Goal: Book appointment/travel/reservation

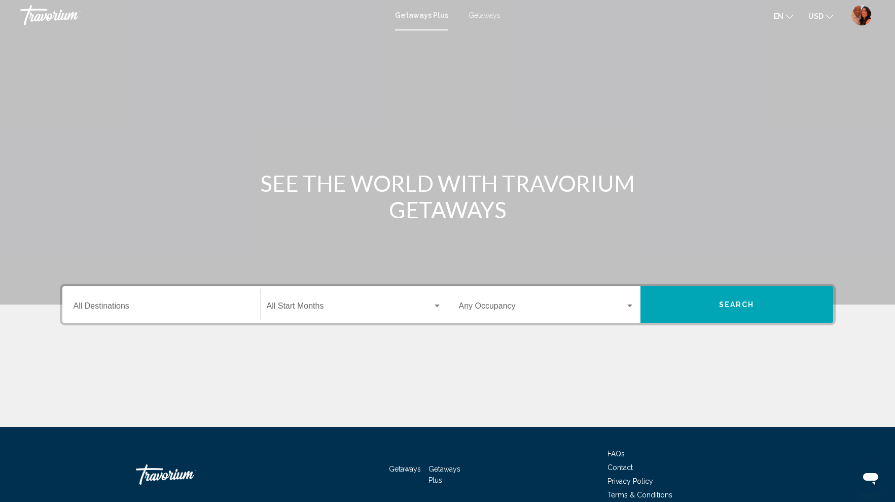
click at [490, 14] on span "Getaways" at bounding box center [485, 15] width 32 height 8
click at [126, 308] on input "Destination All Destinations" at bounding box center [162, 307] width 176 height 9
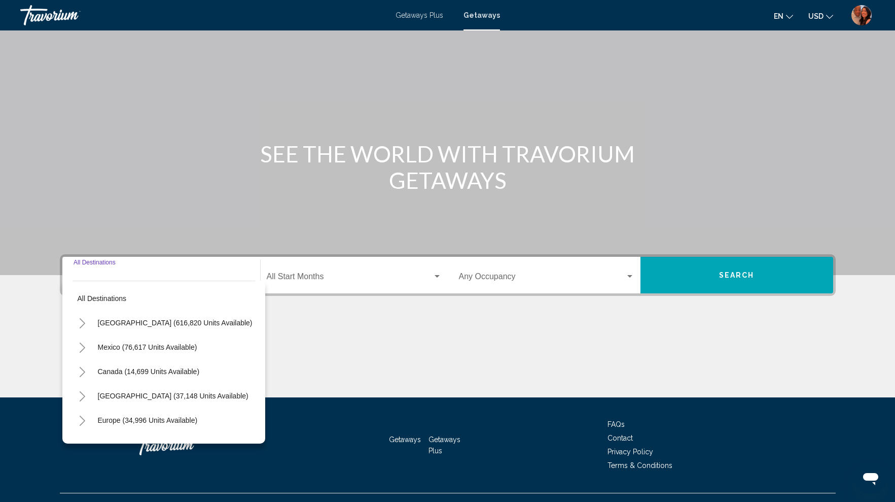
scroll to position [49, 0]
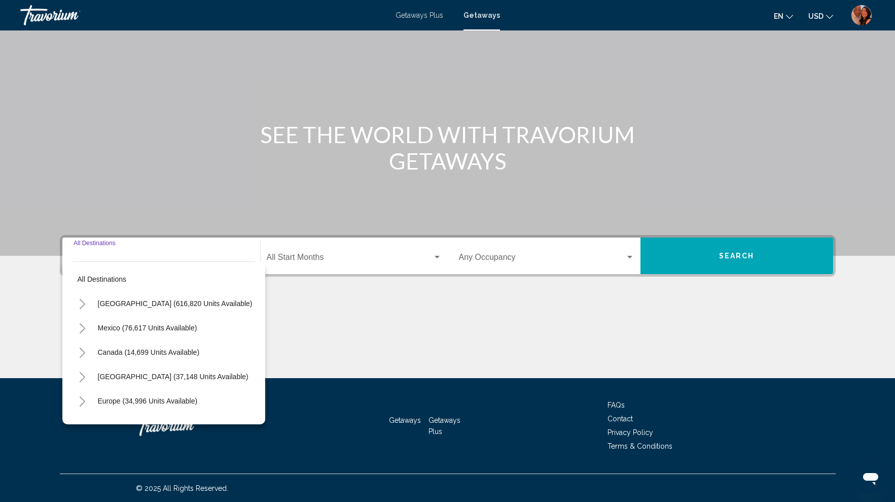
click at [85, 303] on icon "Toggle United States (616,820 units available)" at bounding box center [83, 304] width 8 height 10
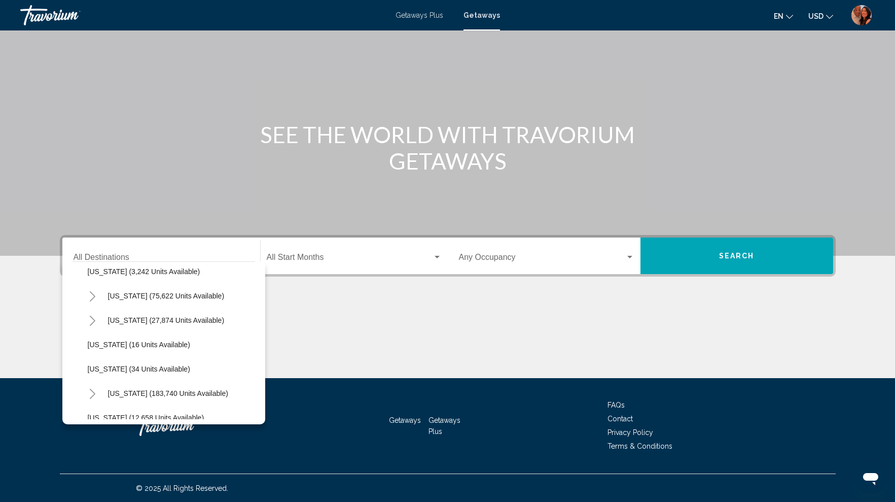
scroll to position [107, 0]
click at [95, 295] on icon "Toggle California (75,622 units available)" at bounding box center [93, 295] width 8 height 10
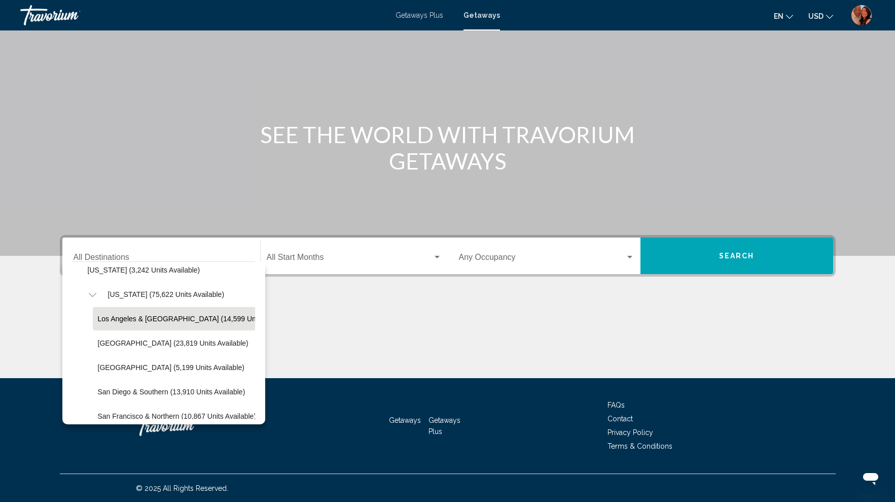
click at [157, 315] on span "Los Angeles & [GEOGRAPHIC_DATA] (14,599 units available)" at bounding box center [197, 319] width 198 height 8
type input "**********"
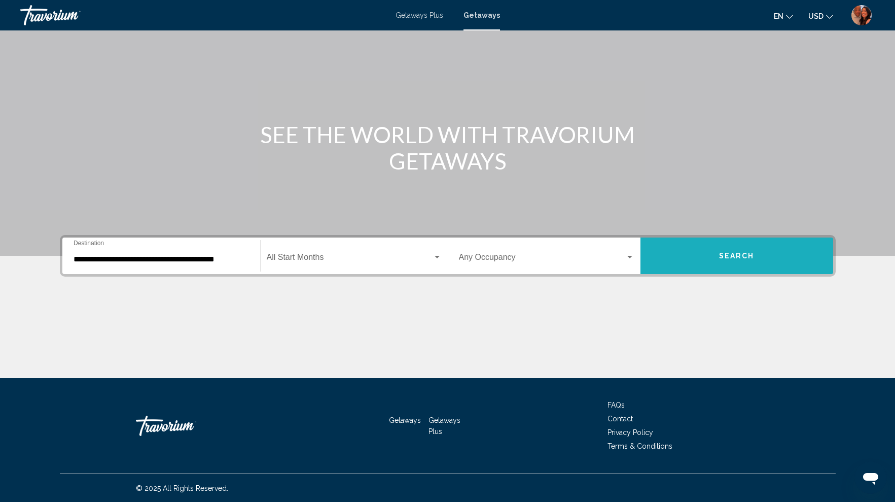
click at [715, 257] on button "Search" at bounding box center [737, 255] width 193 height 37
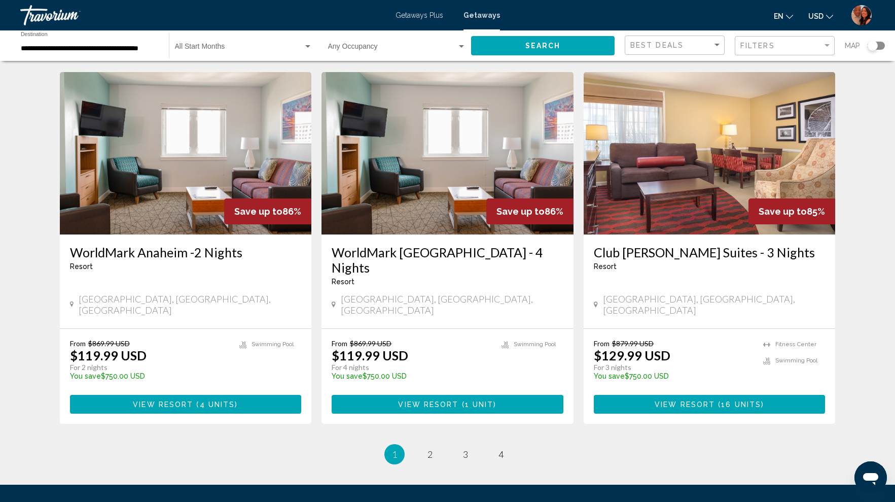
scroll to position [1136, 0]
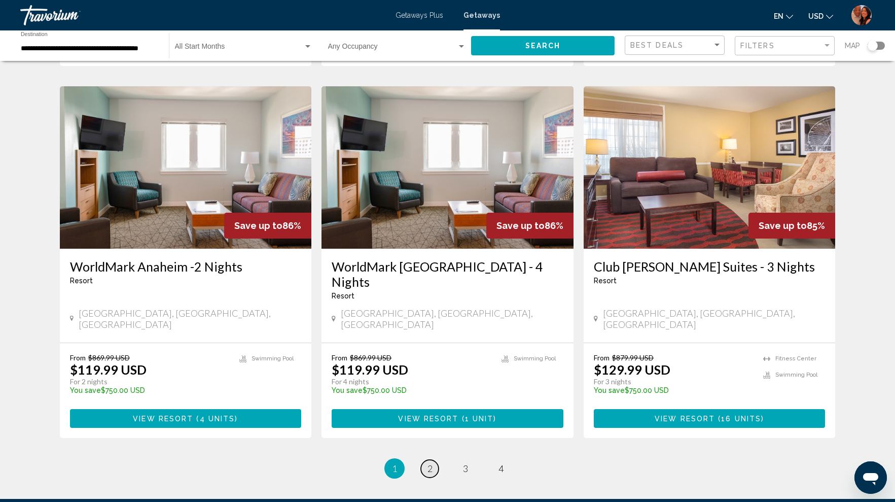
click at [433, 460] on link "page 2" at bounding box center [430, 469] width 18 height 18
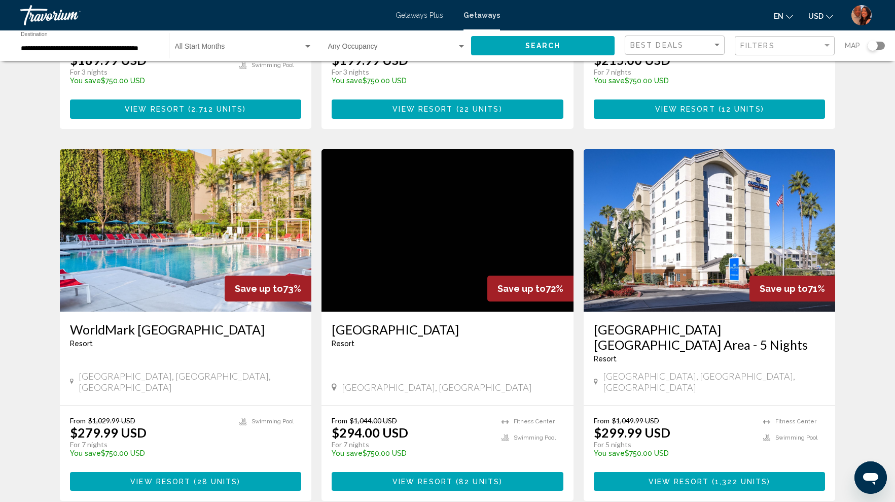
scroll to position [746, 0]
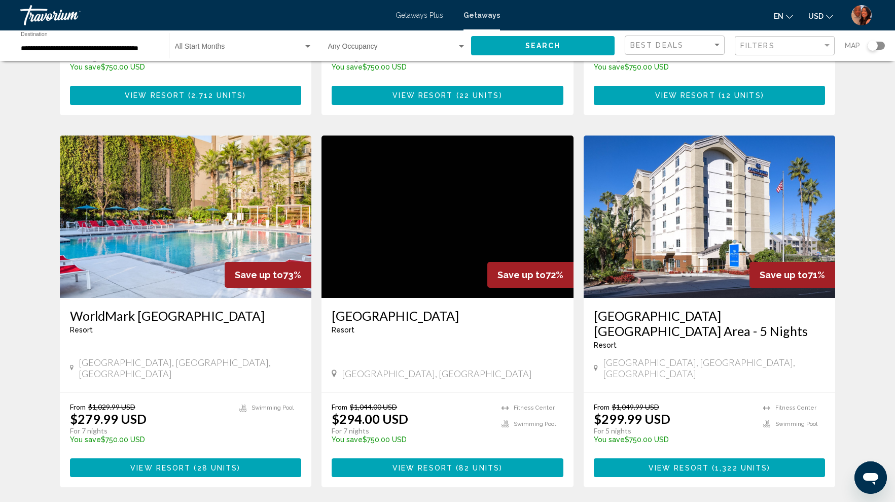
click at [149, 308] on h3 "WorldMark [GEOGRAPHIC_DATA]" at bounding box center [186, 315] width 232 height 15
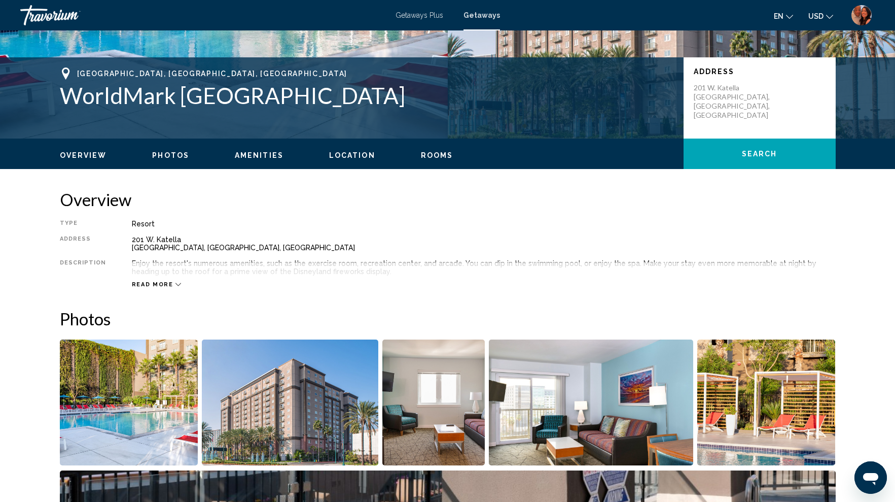
scroll to position [199, 0]
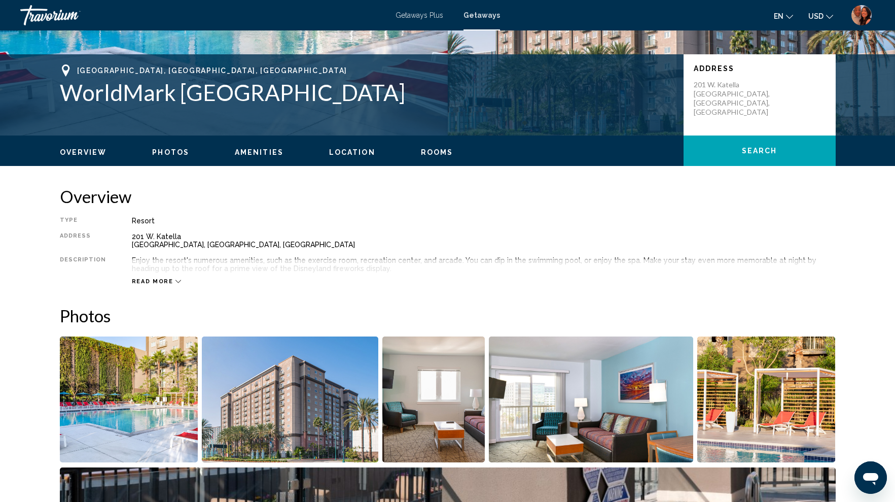
click at [154, 283] on span "Read more" at bounding box center [153, 281] width 42 height 7
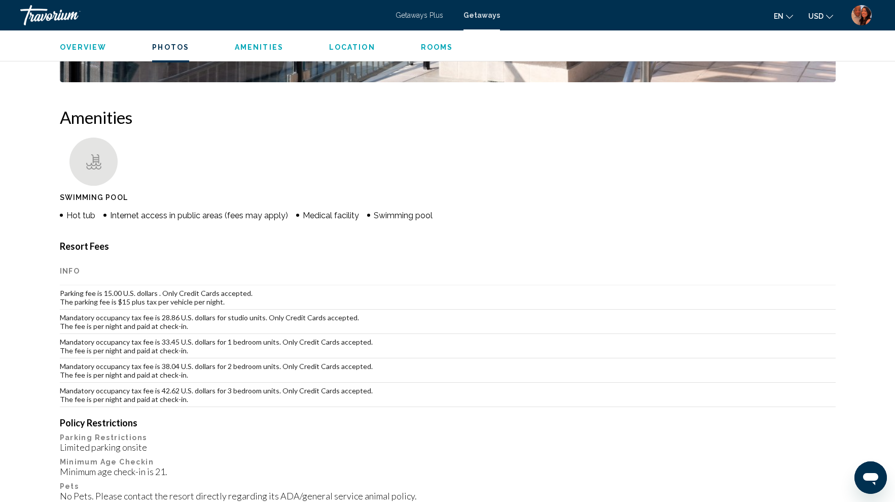
scroll to position [441, 0]
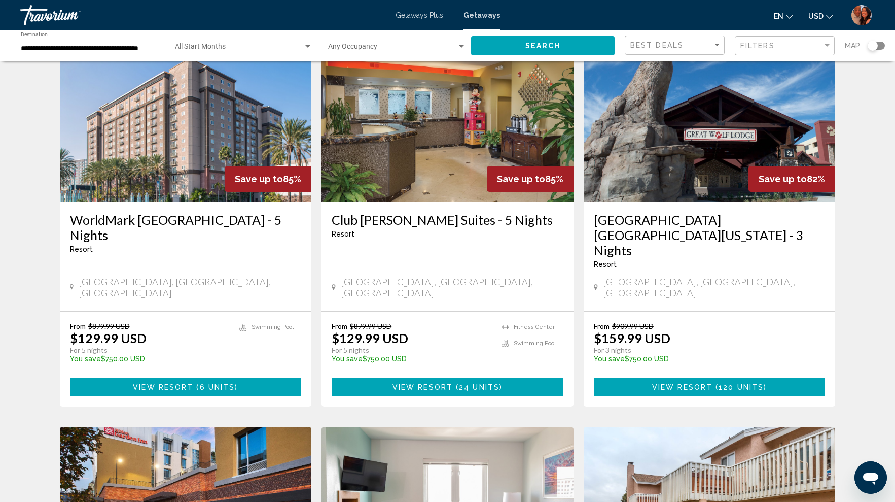
scroll to position [131, 0]
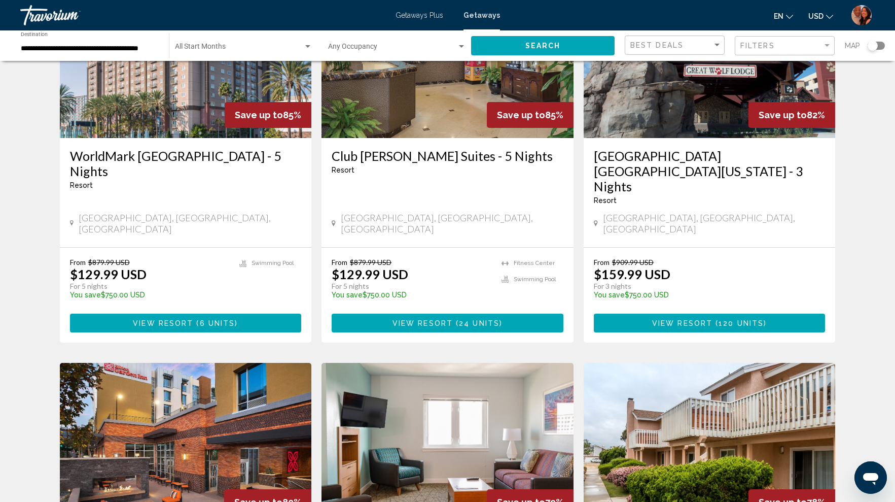
click at [716, 160] on h3 "[GEOGRAPHIC_DATA] [GEOGRAPHIC_DATA][US_STATE] - 3 Nights" at bounding box center [710, 171] width 232 height 46
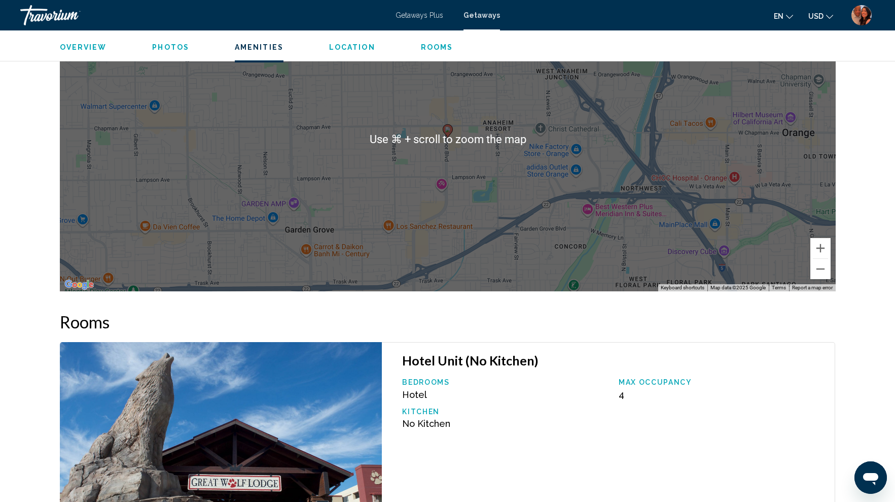
scroll to position [1282, 0]
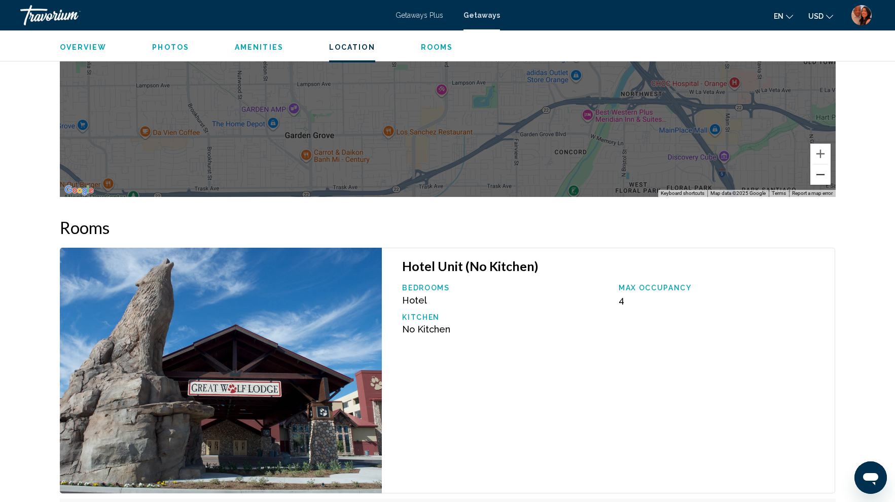
click at [817, 176] on button "Zoom out" at bounding box center [821, 174] width 20 height 20
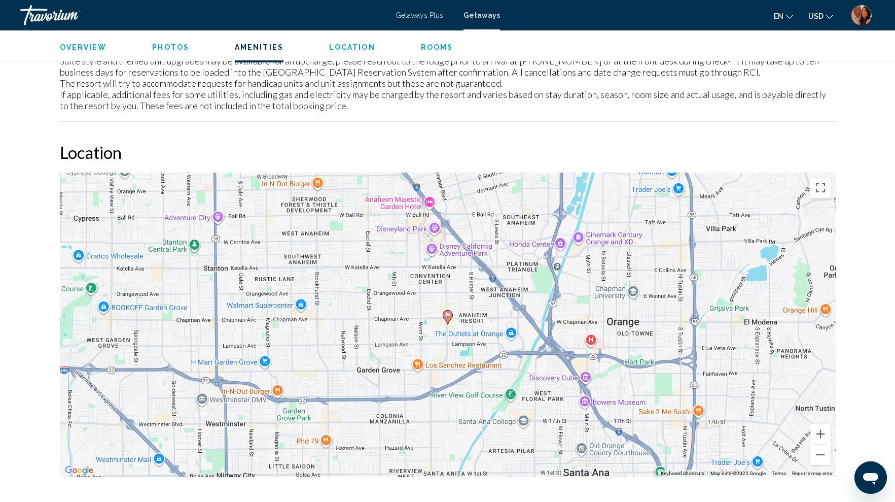
scroll to position [973, 0]
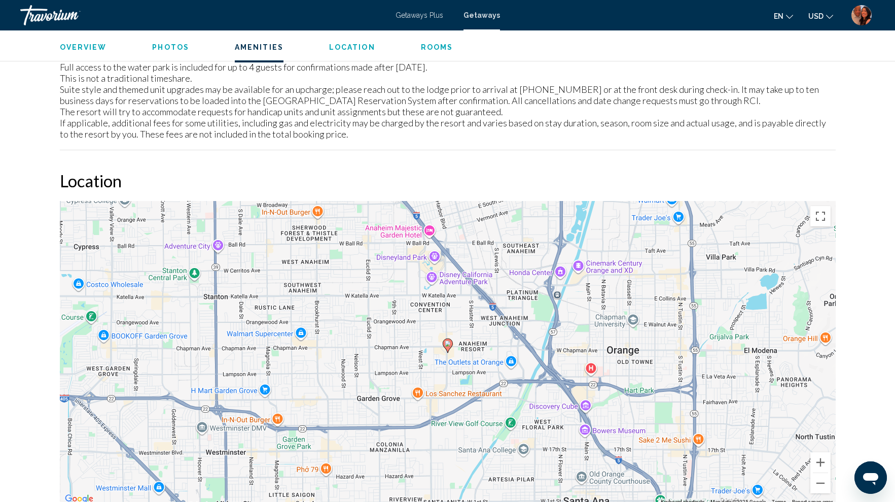
click at [593, 366] on div "To activate drag with keyboard, press Alt + Enter. Once in keyboard drag state,…" at bounding box center [448, 353] width 776 height 304
click at [450, 344] on image "Main content" at bounding box center [448, 343] width 6 height 6
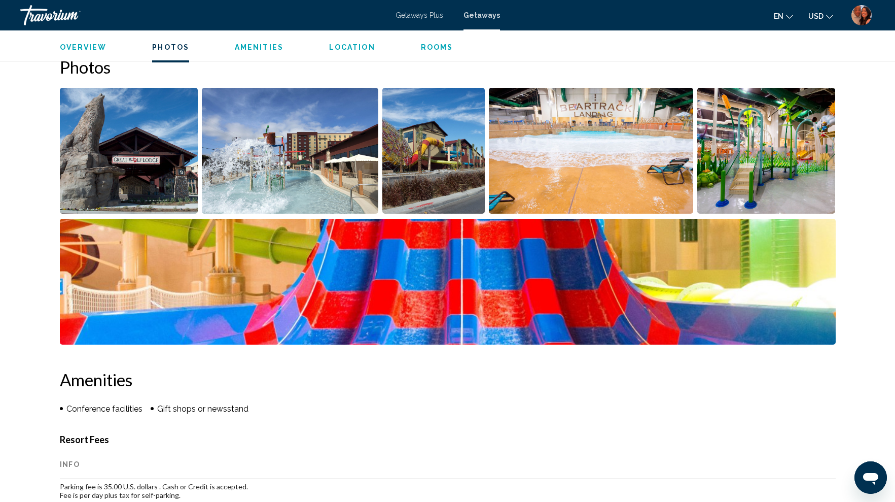
scroll to position [36, 0]
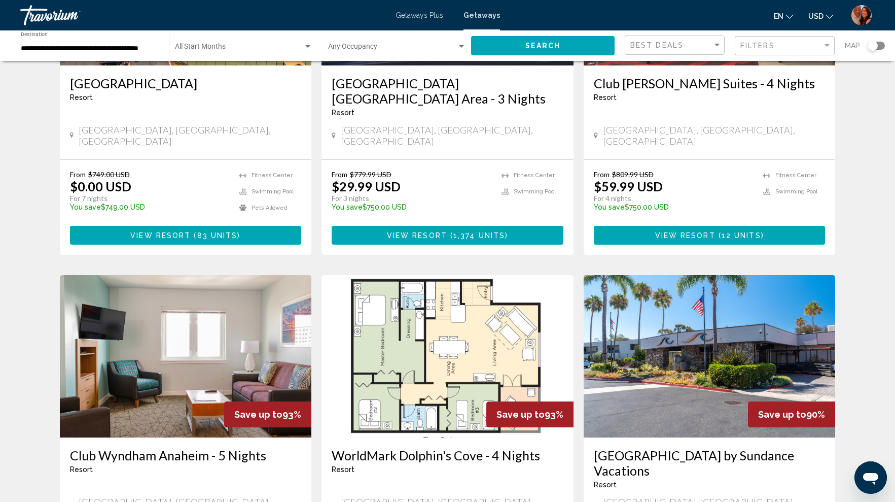
scroll to position [412, 0]
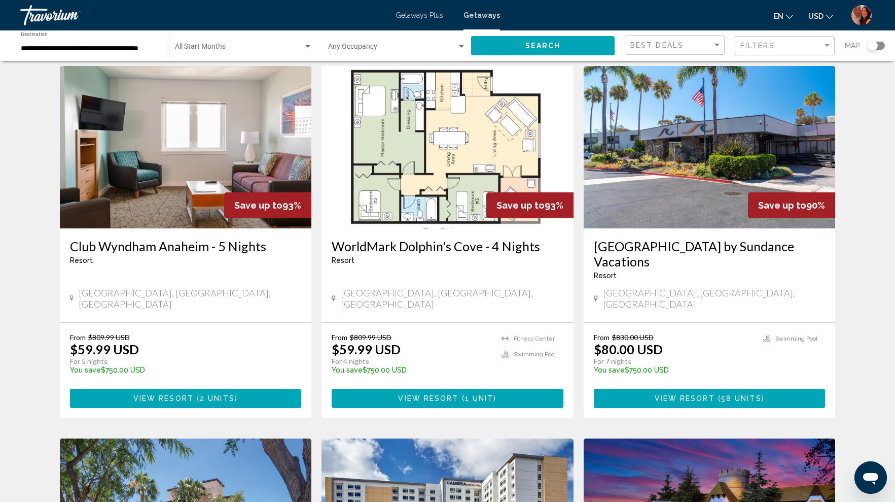
click at [454, 238] on h3 "WorldMark Dolphin's Cove - 4 Nights" at bounding box center [448, 245] width 232 height 15
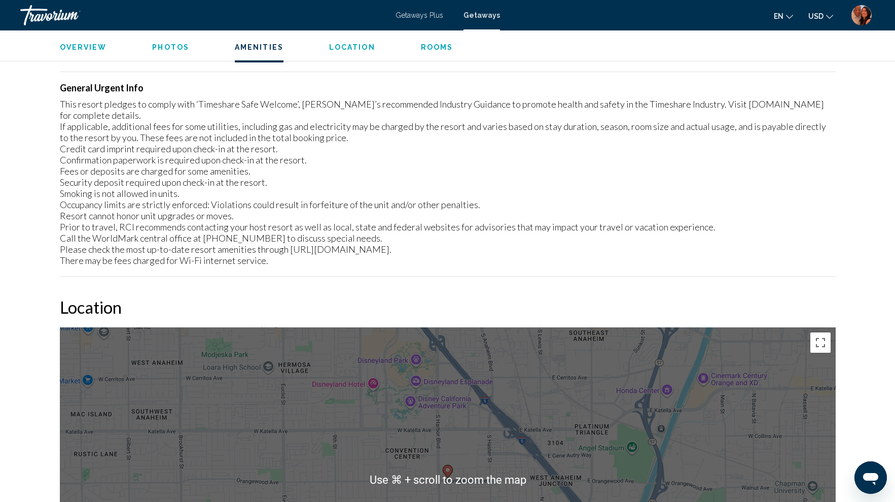
scroll to position [1005, 0]
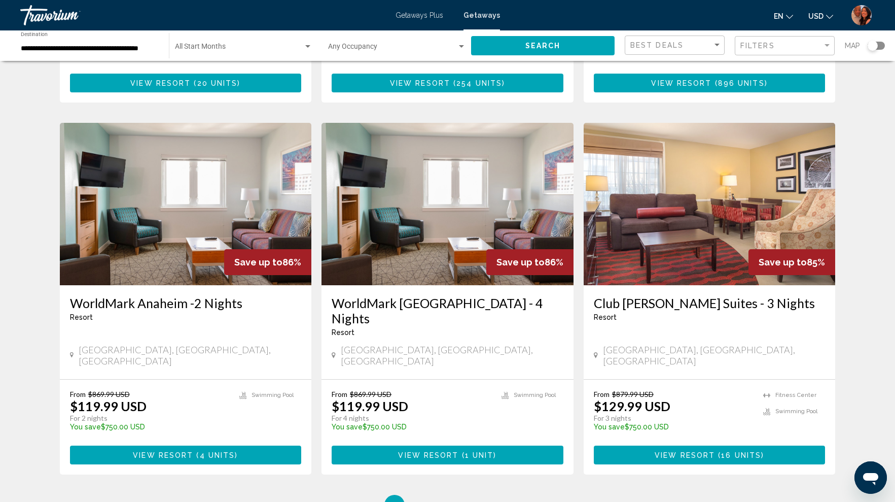
scroll to position [1181, 0]
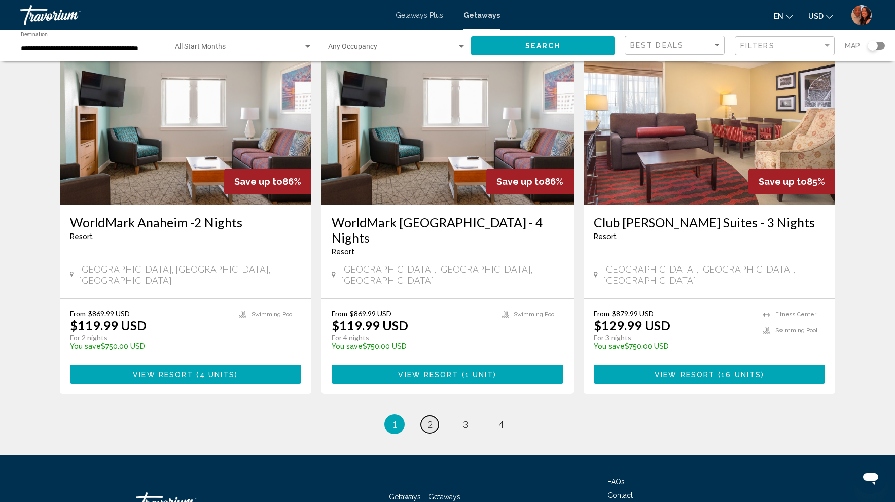
click at [430, 419] on span "2" at bounding box center [430, 424] width 5 height 11
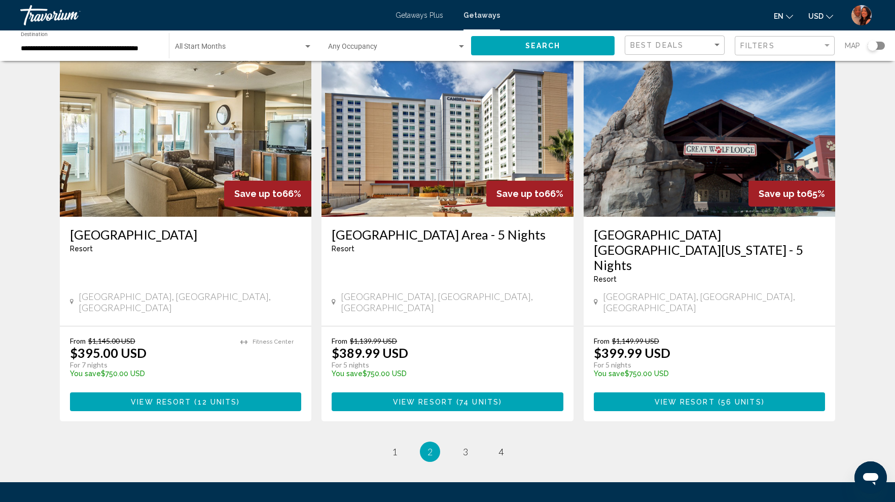
scroll to position [1199, 0]
click at [466, 445] on span "3" at bounding box center [465, 450] width 5 height 11
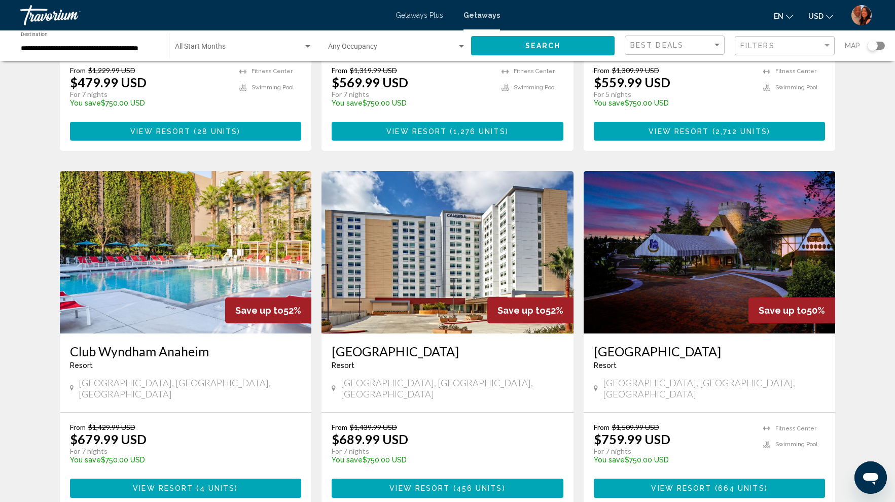
scroll to position [325, 0]
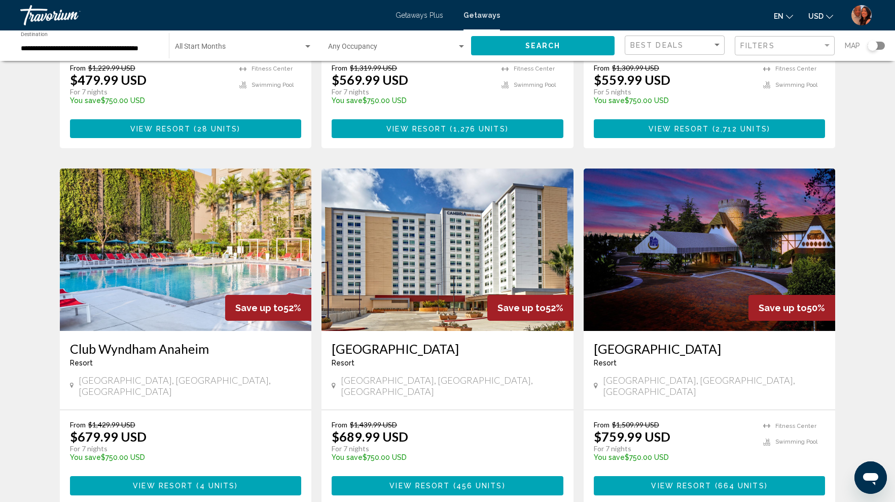
click at [681, 341] on h3 "[GEOGRAPHIC_DATA]" at bounding box center [710, 348] width 232 height 15
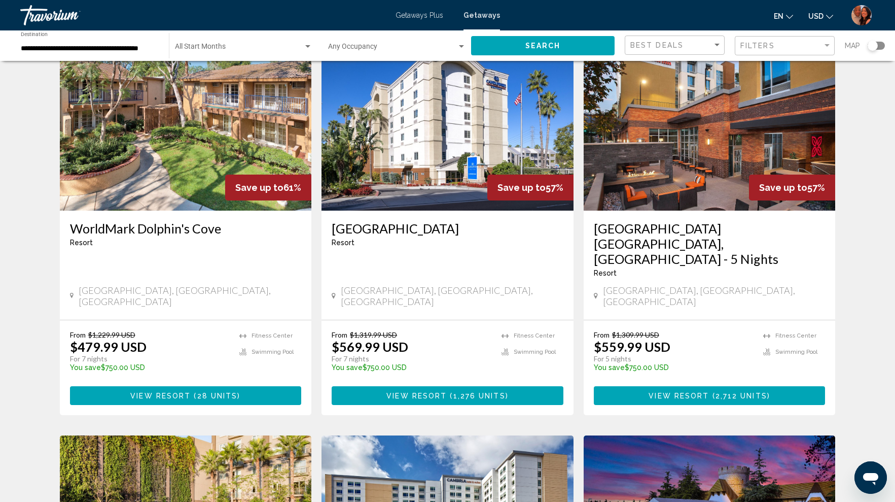
scroll to position [61, 0]
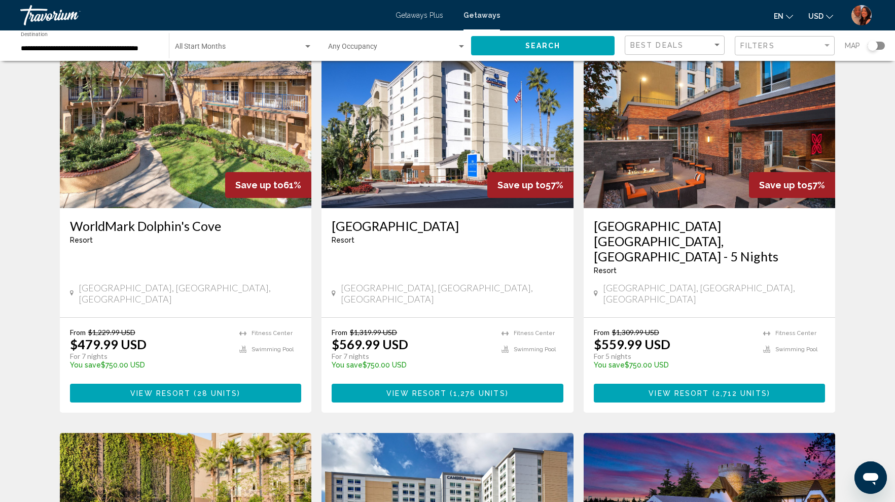
click at [443, 230] on h3 "[GEOGRAPHIC_DATA]" at bounding box center [448, 225] width 232 height 15
